Goal: Task Accomplishment & Management: Use online tool/utility

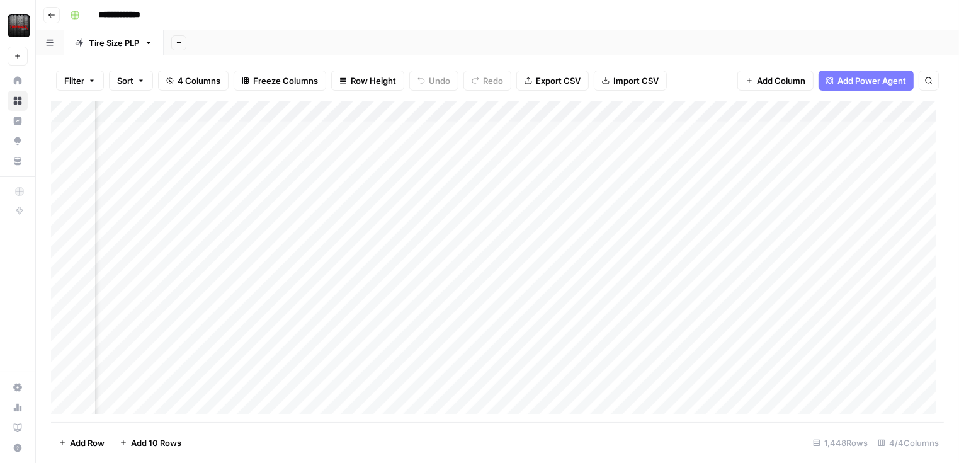
scroll to position [0, 216]
click at [724, 110] on div "Add Column" at bounding box center [497, 261] width 892 height 321
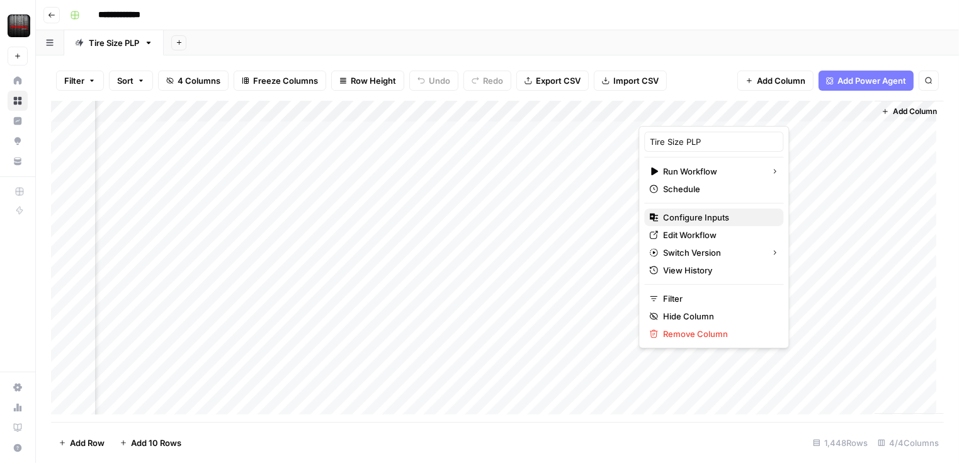
click at [702, 211] on span "Configure Inputs" at bounding box center [718, 217] width 110 height 13
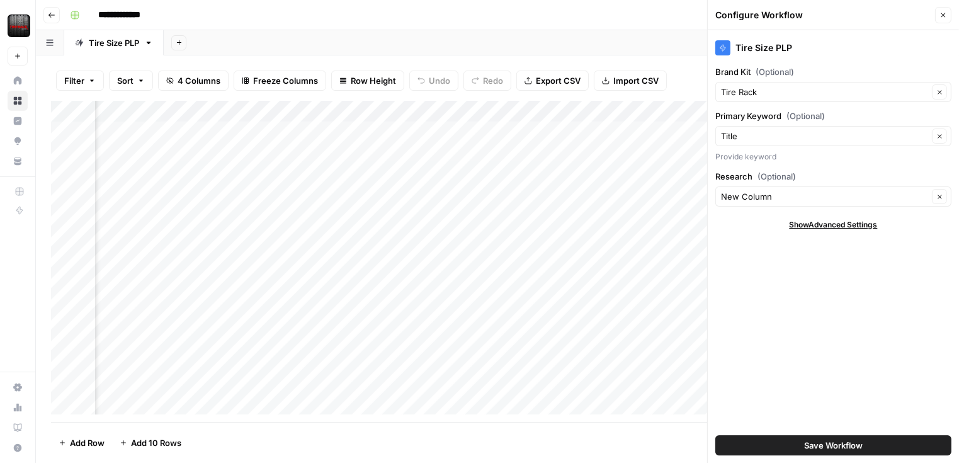
click at [600, 38] on div "Add Sheet" at bounding box center [561, 42] width 795 height 25
click at [639, 36] on div "Add Sheet" at bounding box center [561, 42] width 795 height 25
click at [943, 15] on icon "button" at bounding box center [943, 15] width 4 height 4
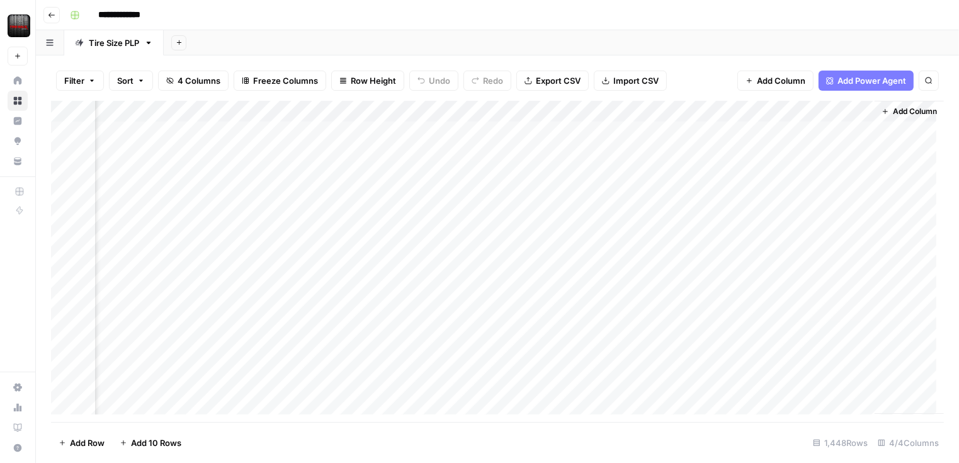
click at [728, 112] on div "Add Column" at bounding box center [497, 261] width 892 height 321
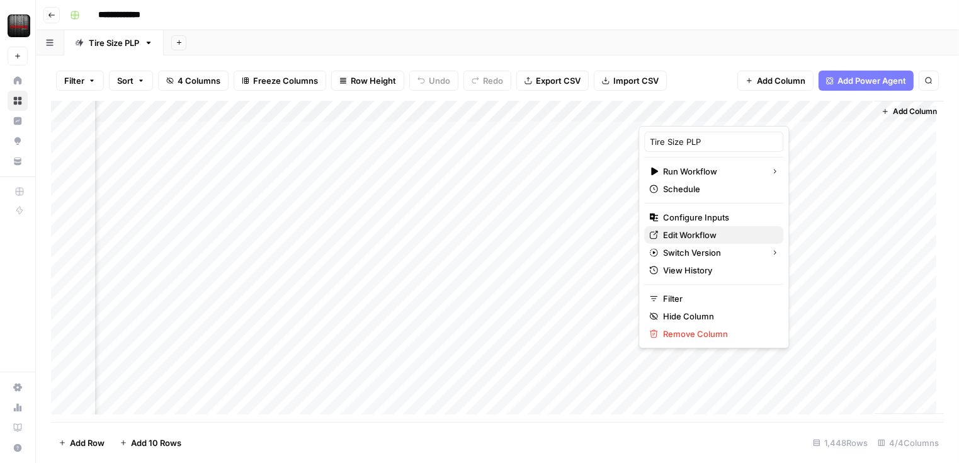
click at [701, 233] on span "Edit Workflow" at bounding box center [718, 234] width 110 height 13
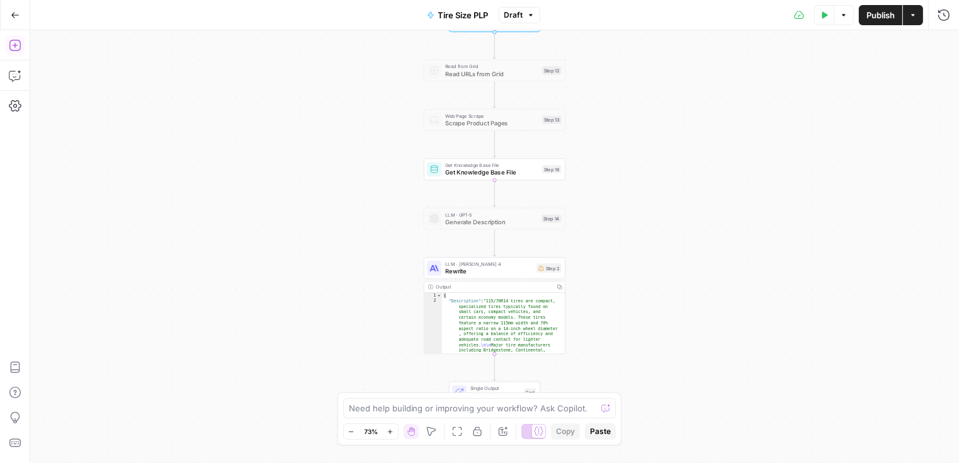
click at [20, 52] on button "Add Steps" at bounding box center [15, 45] width 20 height 20
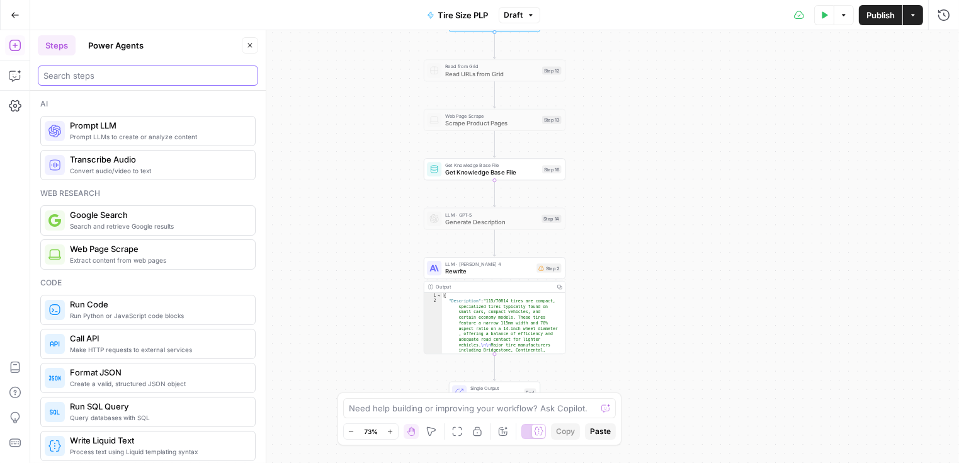
click at [169, 74] on input "search" at bounding box center [147, 75] width 209 height 13
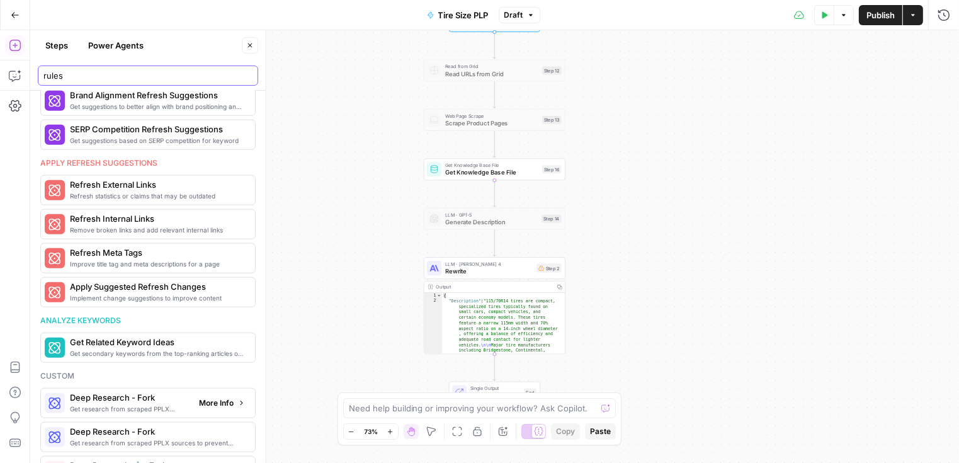
scroll to position [1426, 0]
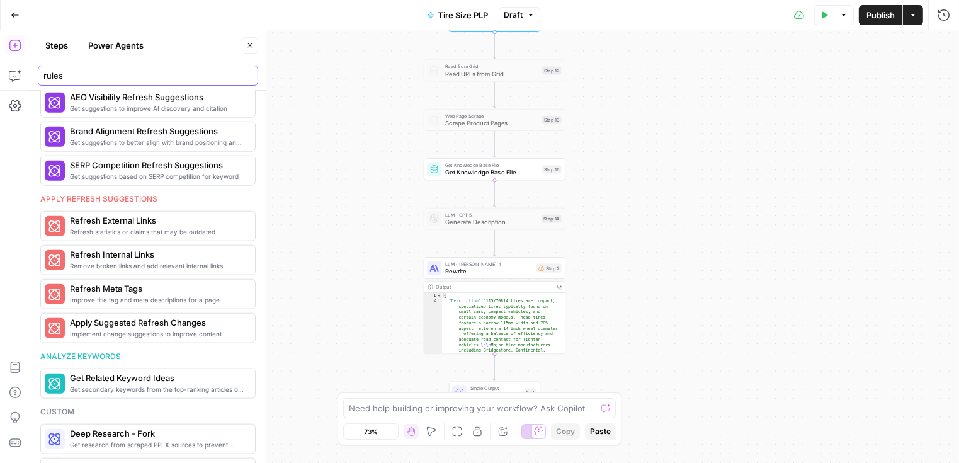
type input "rules"
click at [145, 46] on button "Power Agents" at bounding box center [116, 45] width 70 height 20
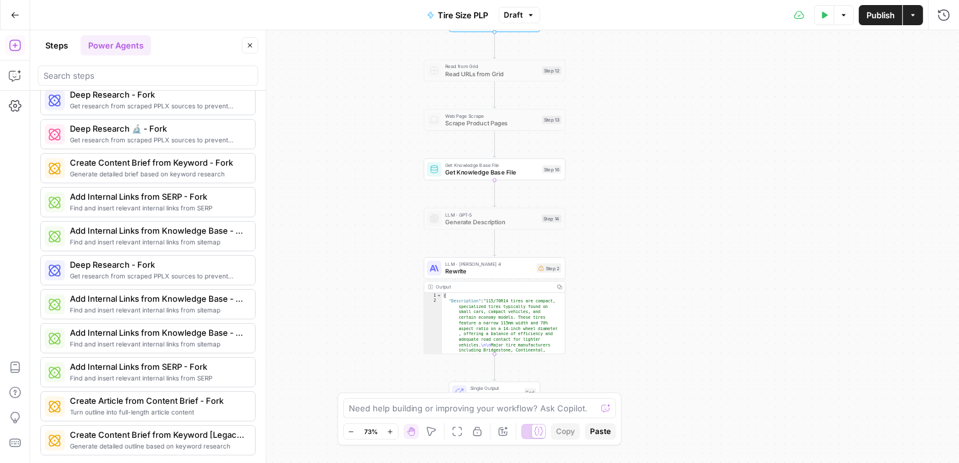
scroll to position [1054, 0]
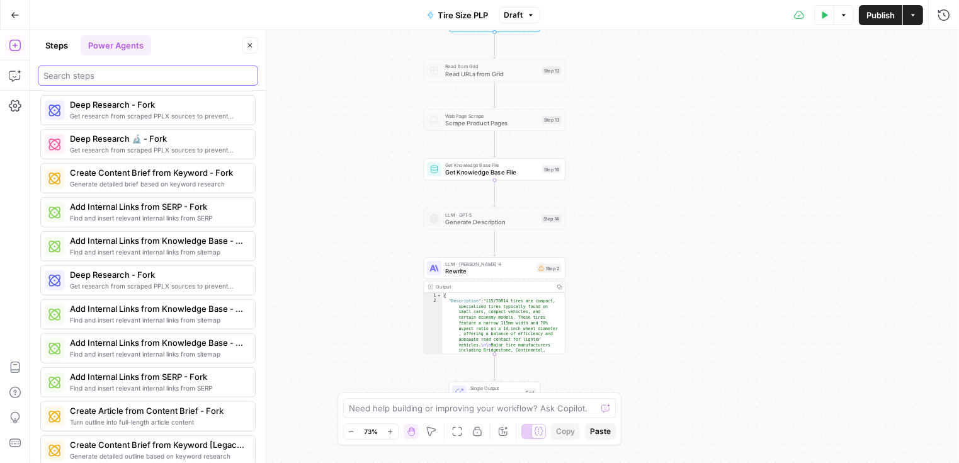
click at [144, 81] on input "search" at bounding box center [147, 75] width 209 height 13
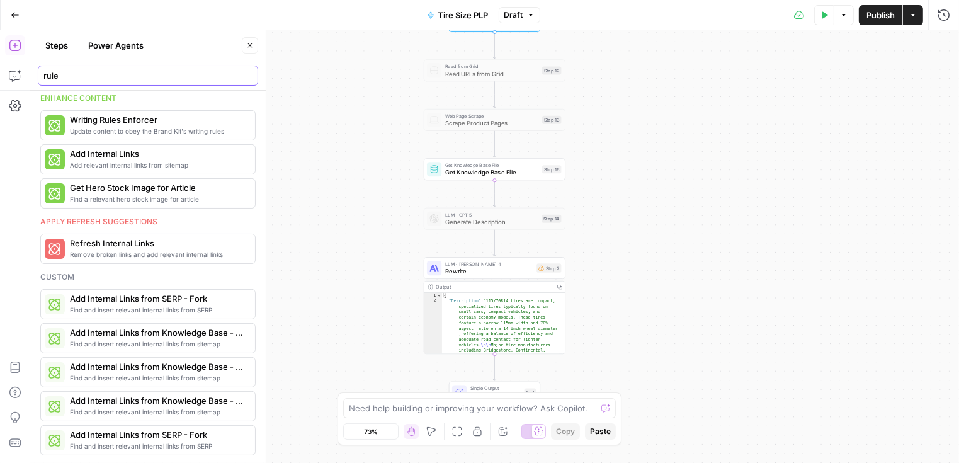
scroll to position [0, 0]
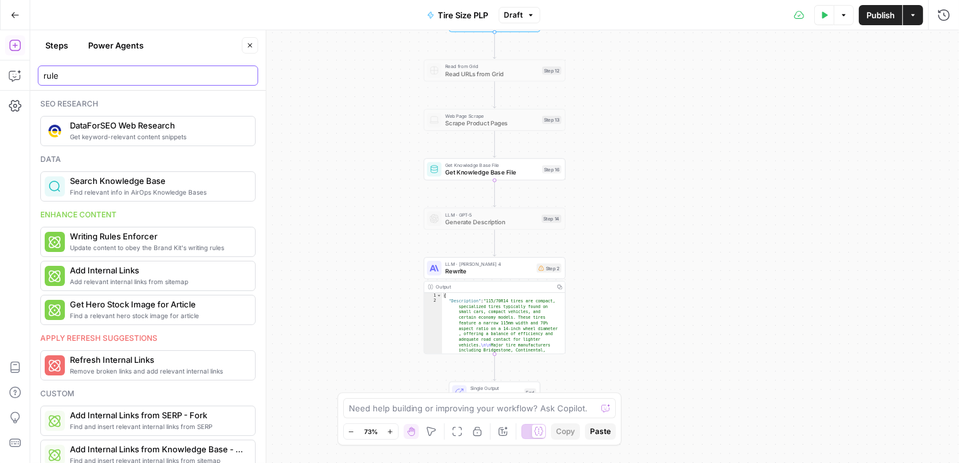
type input "rules"
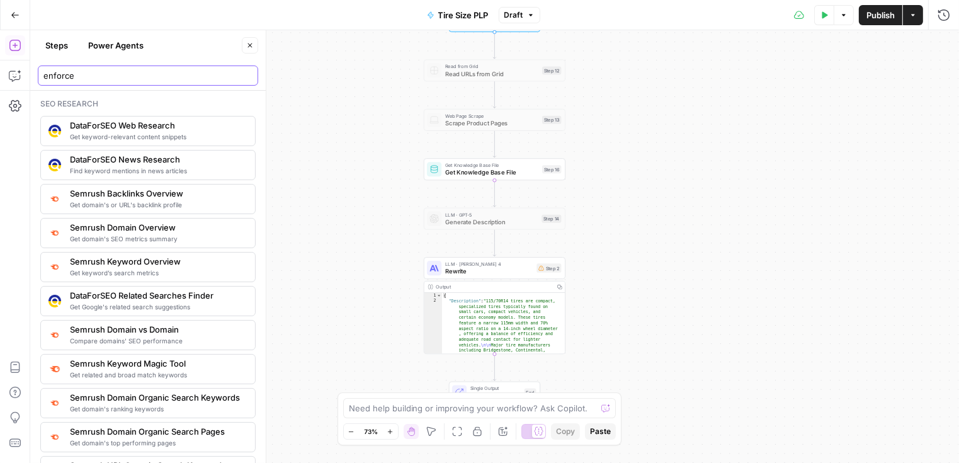
type input "enforce"
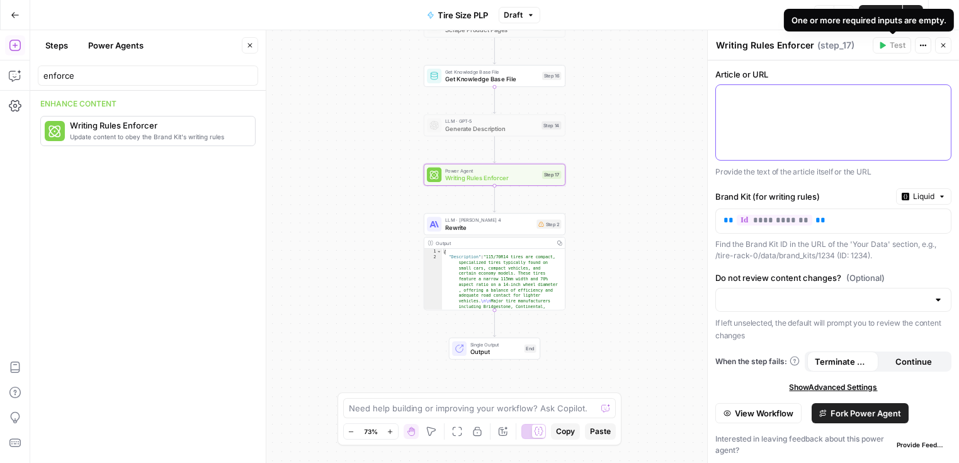
click at [833, 137] on div at bounding box center [833, 122] width 235 height 75
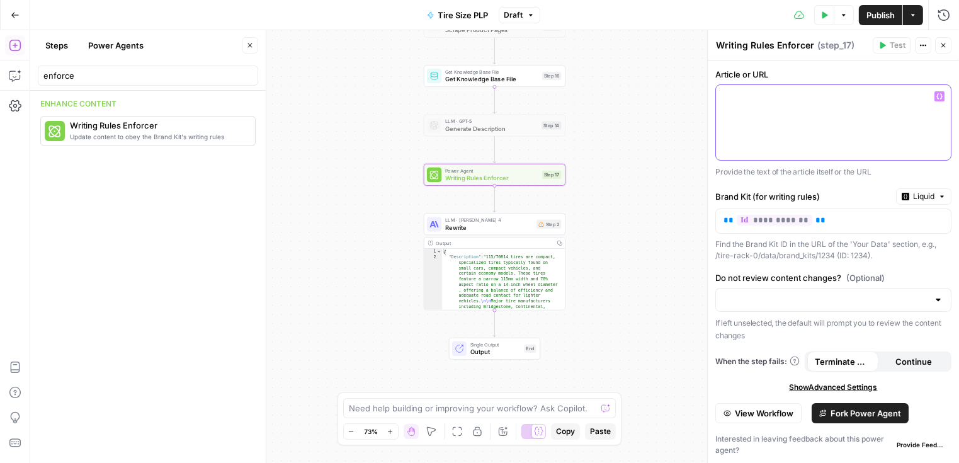
click at [939, 96] on icon "button" at bounding box center [939, 96] width 6 height 6
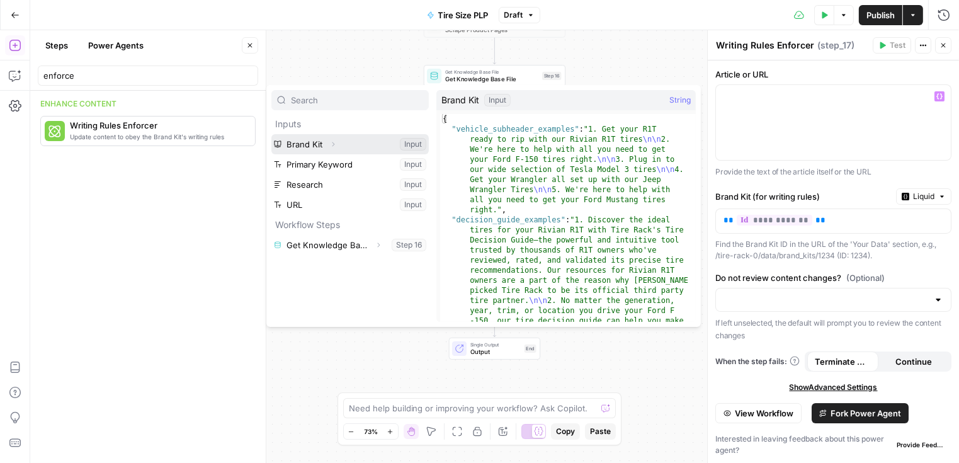
click at [337, 145] on button "Expand" at bounding box center [333, 144] width 16 height 16
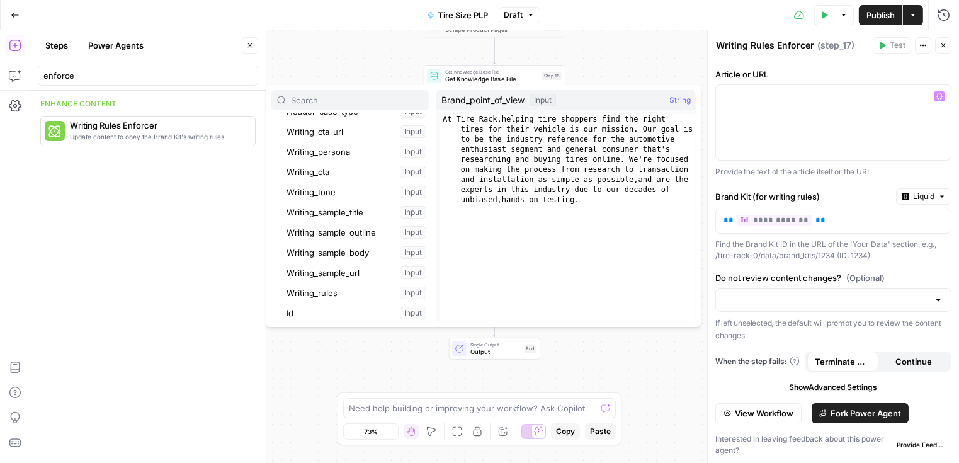
scroll to position [182, 0]
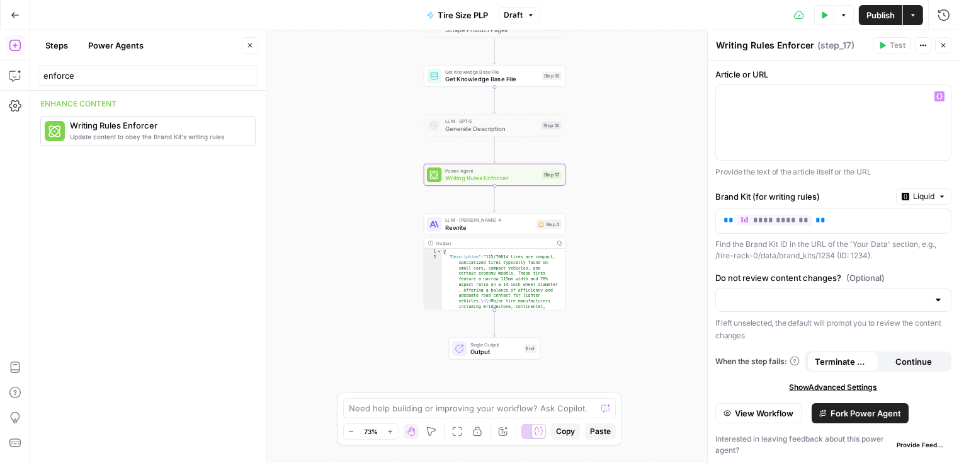
click at [106, 228] on div "Enhance content Update content to obey the Brand Kit's writing rules Writing Ru…" at bounding box center [147, 277] width 235 height 372
click at [20, 16] on button "Go Back" at bounding box center [15, 15] width 23 height 23
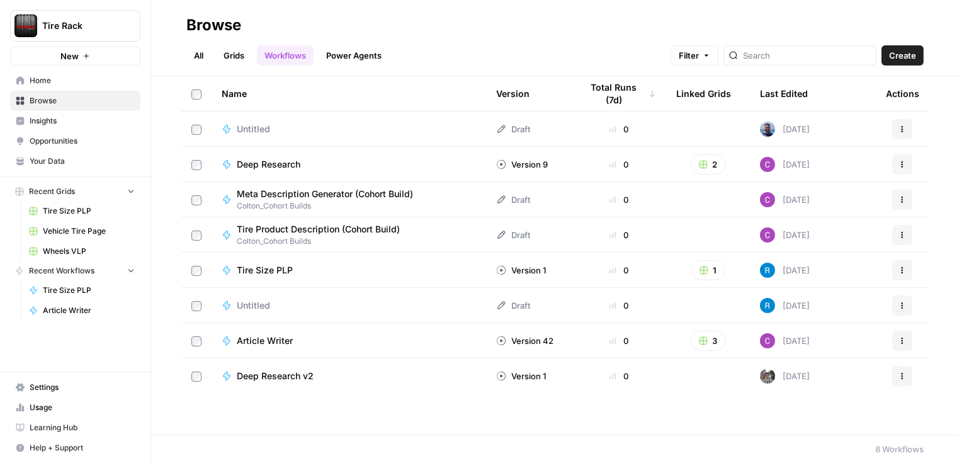
click at [72, 159] on span "Your Data" at bounding box center [82, 160] width 105 height 11
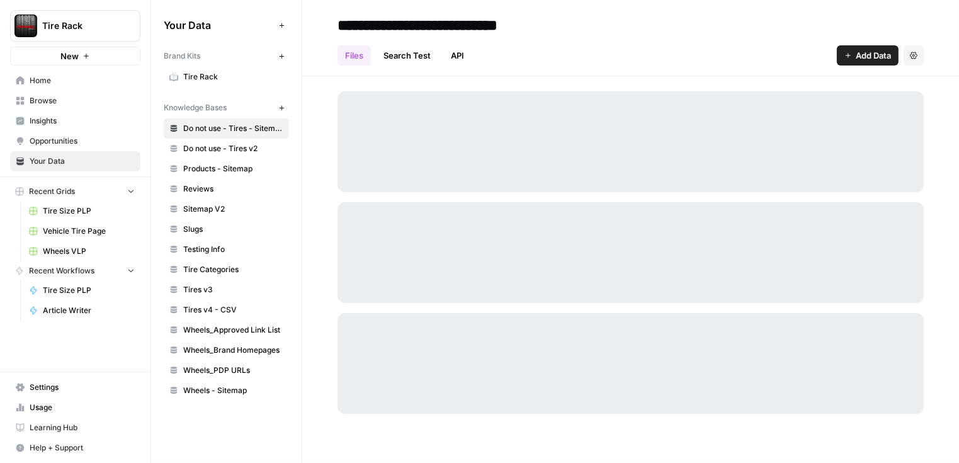
click at [217, 80] on span "Tire Rack" at bounding box center [233, 76] width 100 height 11
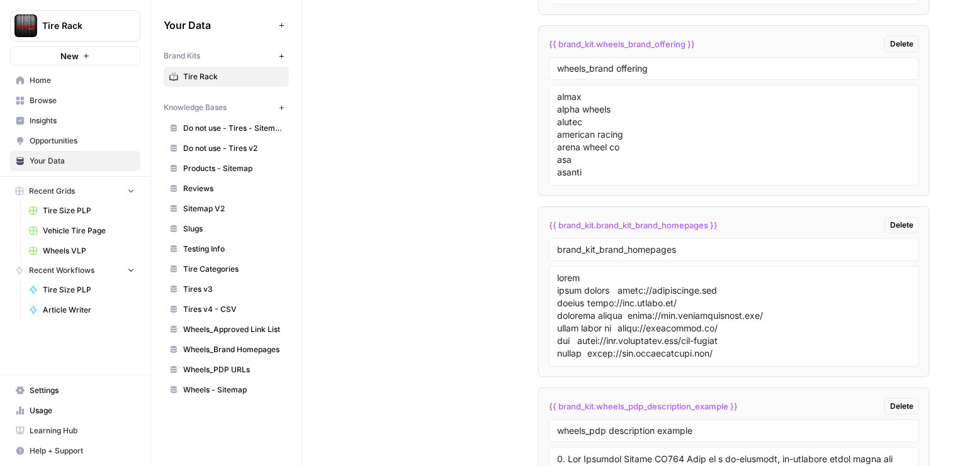
scroll to position [3063, 0]
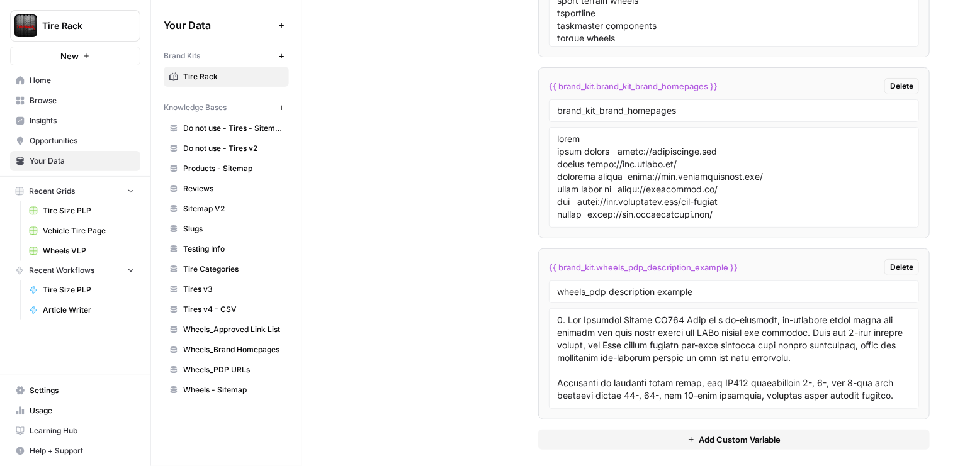
scroll to position [83, 0]
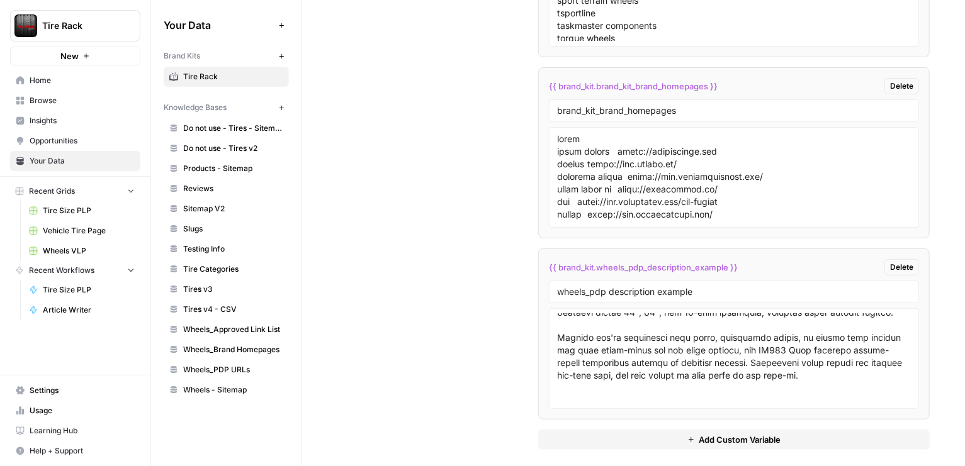
click at [746, 434] on span "Add Custom Variable" at bounding box center [740, 440] width 82 height 13
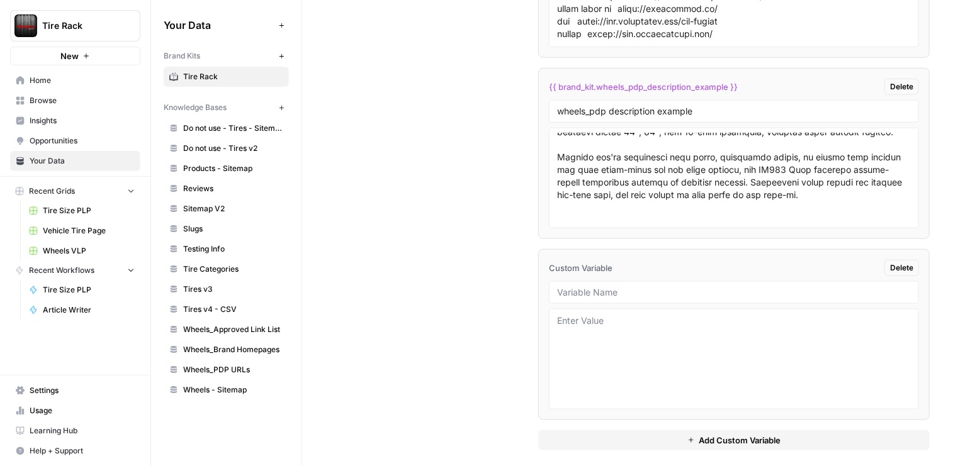
click at [585, 281] on div at bounding box center [734, 292] width 370 height 23
click at [643, 287] on input "text" at bounding box center [734, 292] width 354 height 11
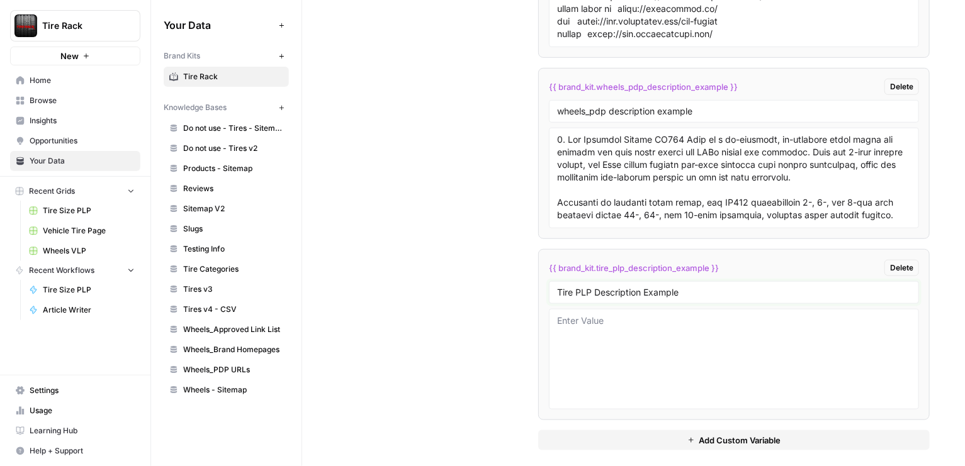
click at [573, 287] on input "Tire PLP Description Example" at bounding box center [734, 292] width 354 height 11
drag, startPoint x: 587, startPoint y: 283, endPoint x: 573, endPoint y: 282, distance: 14.5
click at [573, 287] on input "tire_PLP_Description Example" at bounding box center [734, 292] width 354 height 11
type input "tire_plp_description_example"
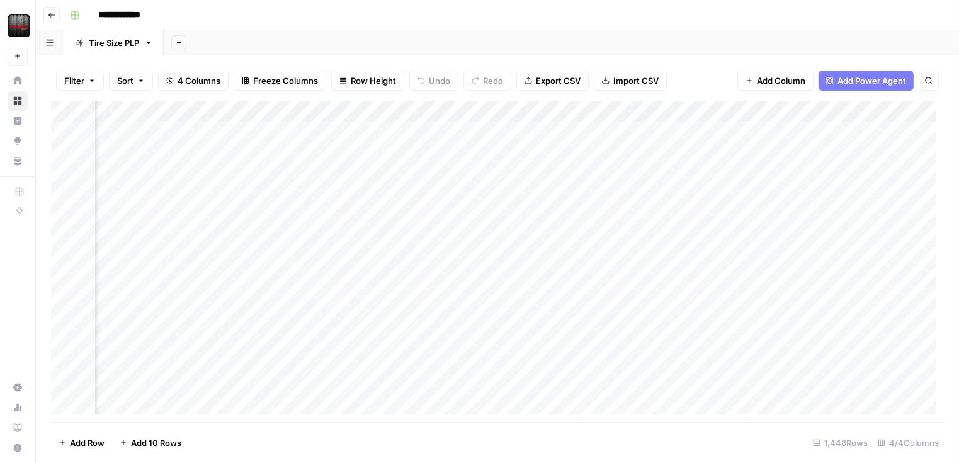
scroll to position [0, 216]
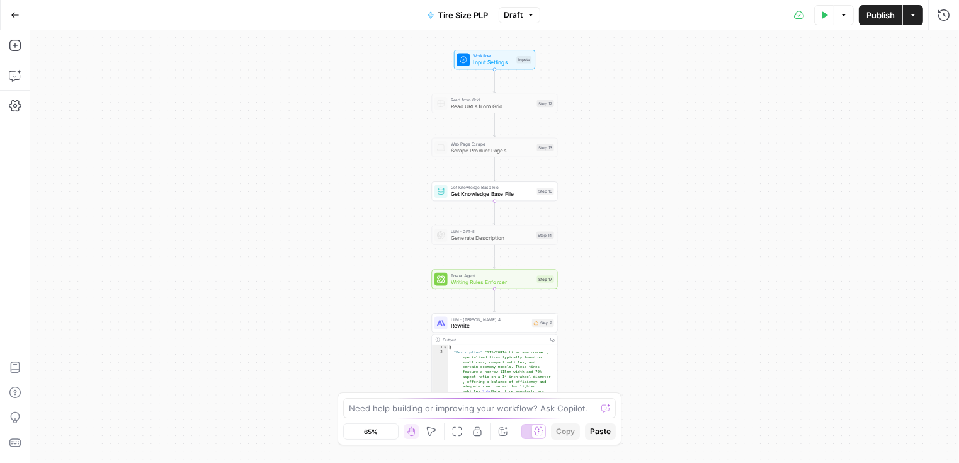
click at [492, 285] on span "Writing Rules Enforcer" at bounding box center [492, 282] width 83 height 8
